Goal: Task Accomplishment & Management: Complete application form

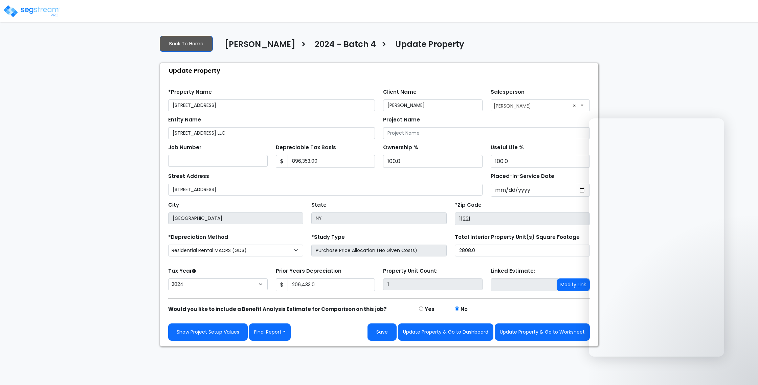
select select "2024"
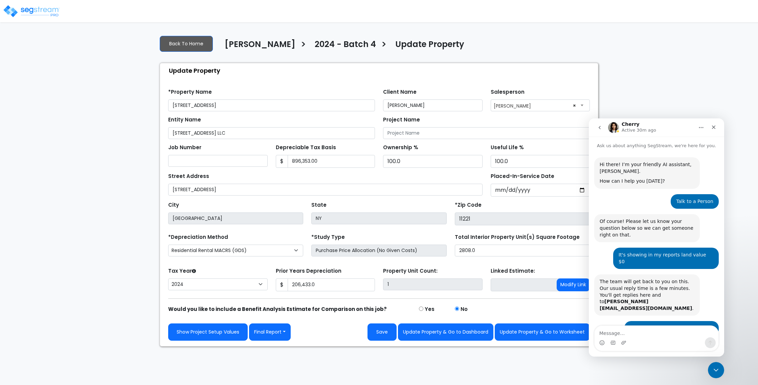
scroll to position [149, 0]
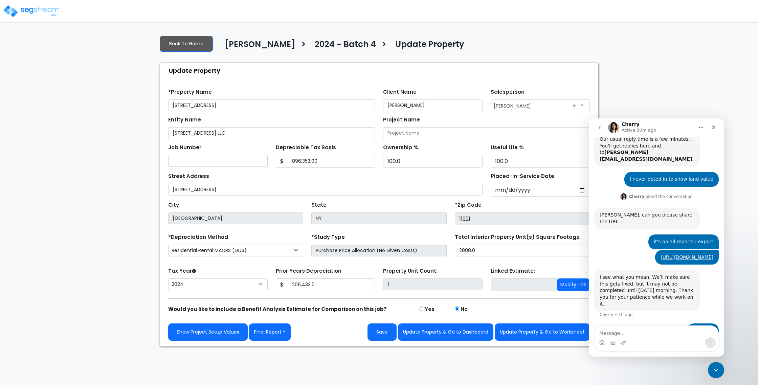
click at [32, 8] on img at bounding box center [32, 11] width 58 height 14
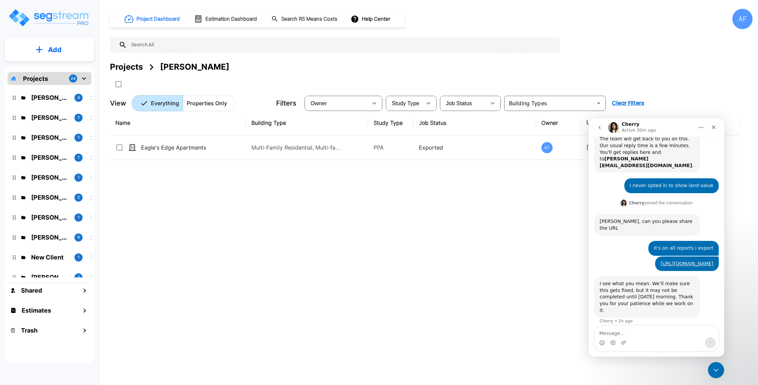
scroll to position [149, 0]
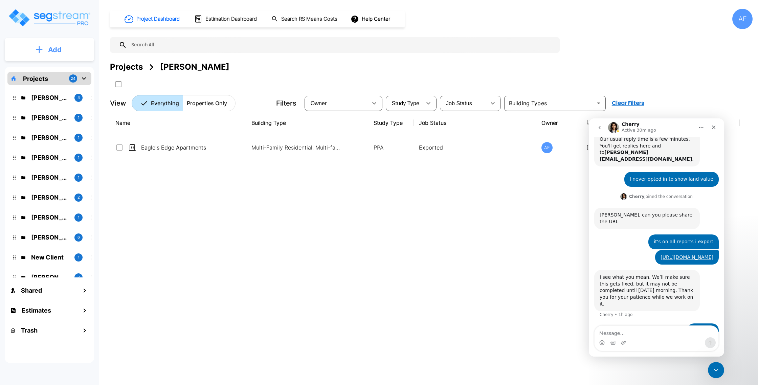
click at [46, 50] on button "Add" at bounding box center [49, 50] width 89 height 20
click at [55, 88] on p "Add Property" at bounding box center [53, 88] width 35 height 8
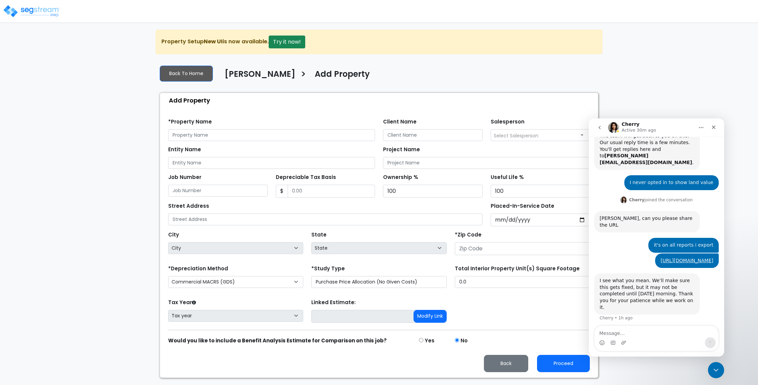
scroll to position [149, 0]
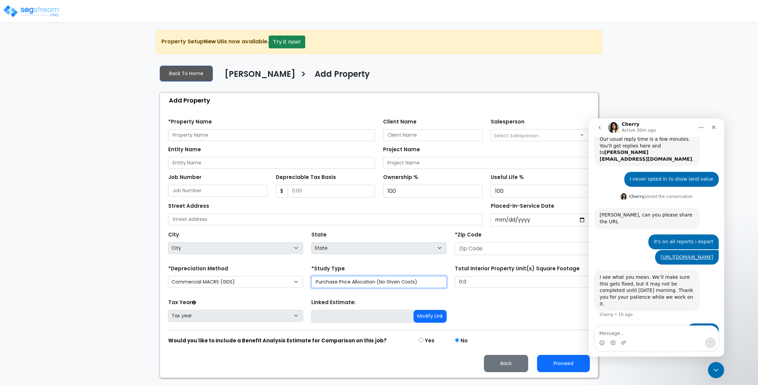
click at [423, 284] on select "Purchase Price Allocation (No Given Costs) New Construction / Reno / TI's (Give…" at bounding box center [378, 282] width 135 height 12
click at [511, 249] on input "number" at bounding box center [522, 248] width 135 height 13
click at [506, 218] on input "Placed-In-Service Date" at bounding box center [540, 219] width 99 height 13
type input "0002-02-12"
select select "2"
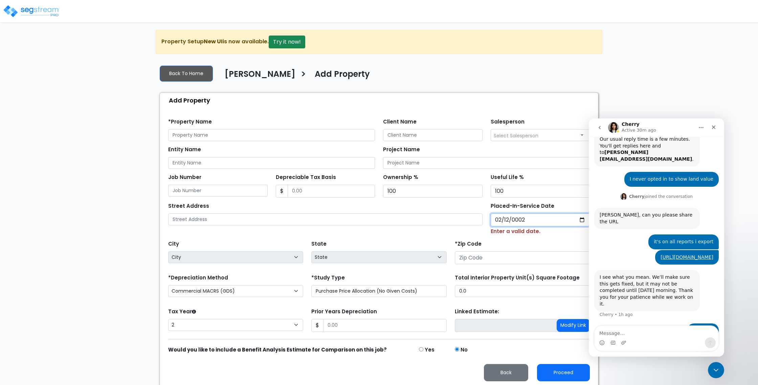
type input "0020-02-12"
select select "20"
type input "2020-02-12"
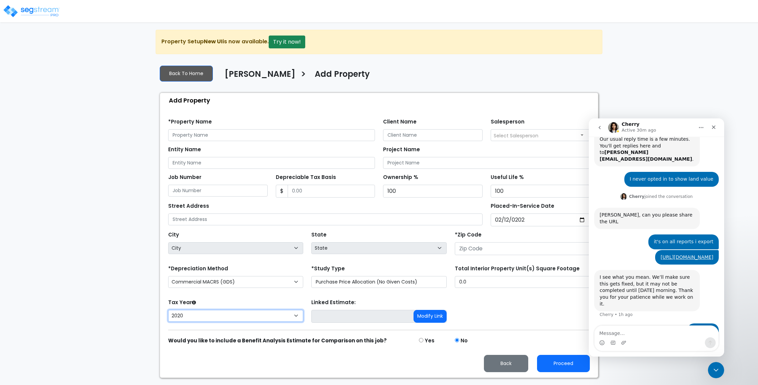
click at [241, 315] on select "2026 2025 2024 2023 2022 2021 2020" at bounding box center [235, 316] width 135 height 12
select select "2024"
click at [168, 310] on select "2026 2025 2024 2023 2022 2021 2020" at bounding box center [235, 316] width 135 height 12
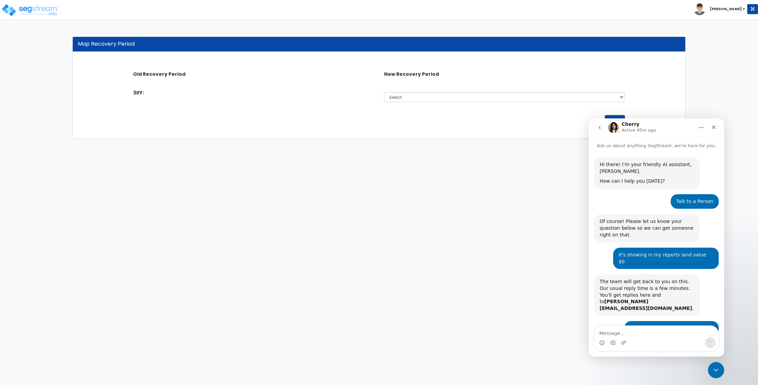
scroll to position [149, 0]
